Goal: Task Accomplishment & Management: Manage account settings

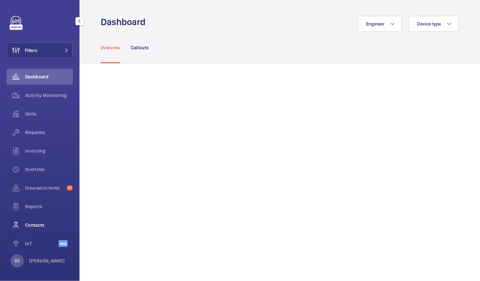
click at [39, 223] on span "Contacts" at bounding box center [49, 225] width 48 height 7
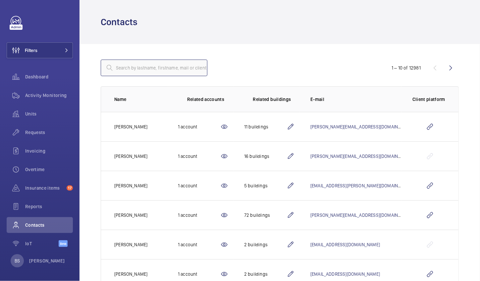
click at [132, 67] on input "text" at bounding box center [154, 68] width 107 height 17
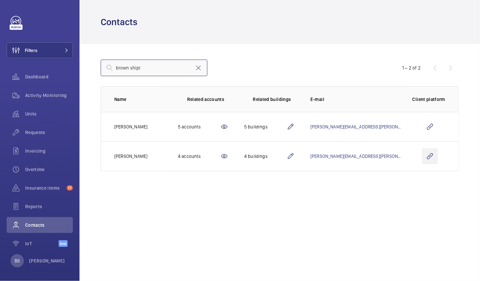
type input "brown shipl"
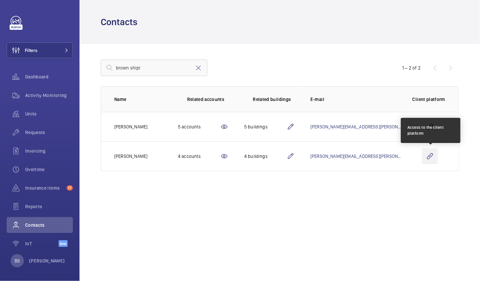
click at [423, 160] on wm-front-icon-button at bounding box center [430, 156] width 16 height 16
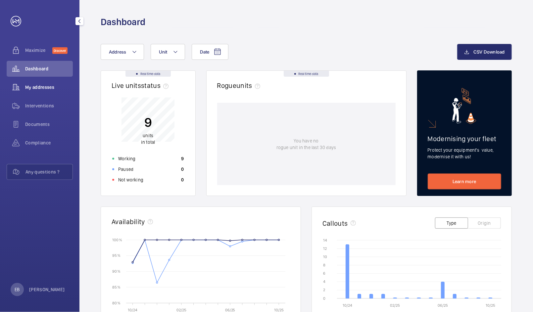
click at [34, 85] on span "My addresses" at bounding box center [49, 87] width 48 height 7
